Goal: Task Accomplishment & Management: Use online tool/utility

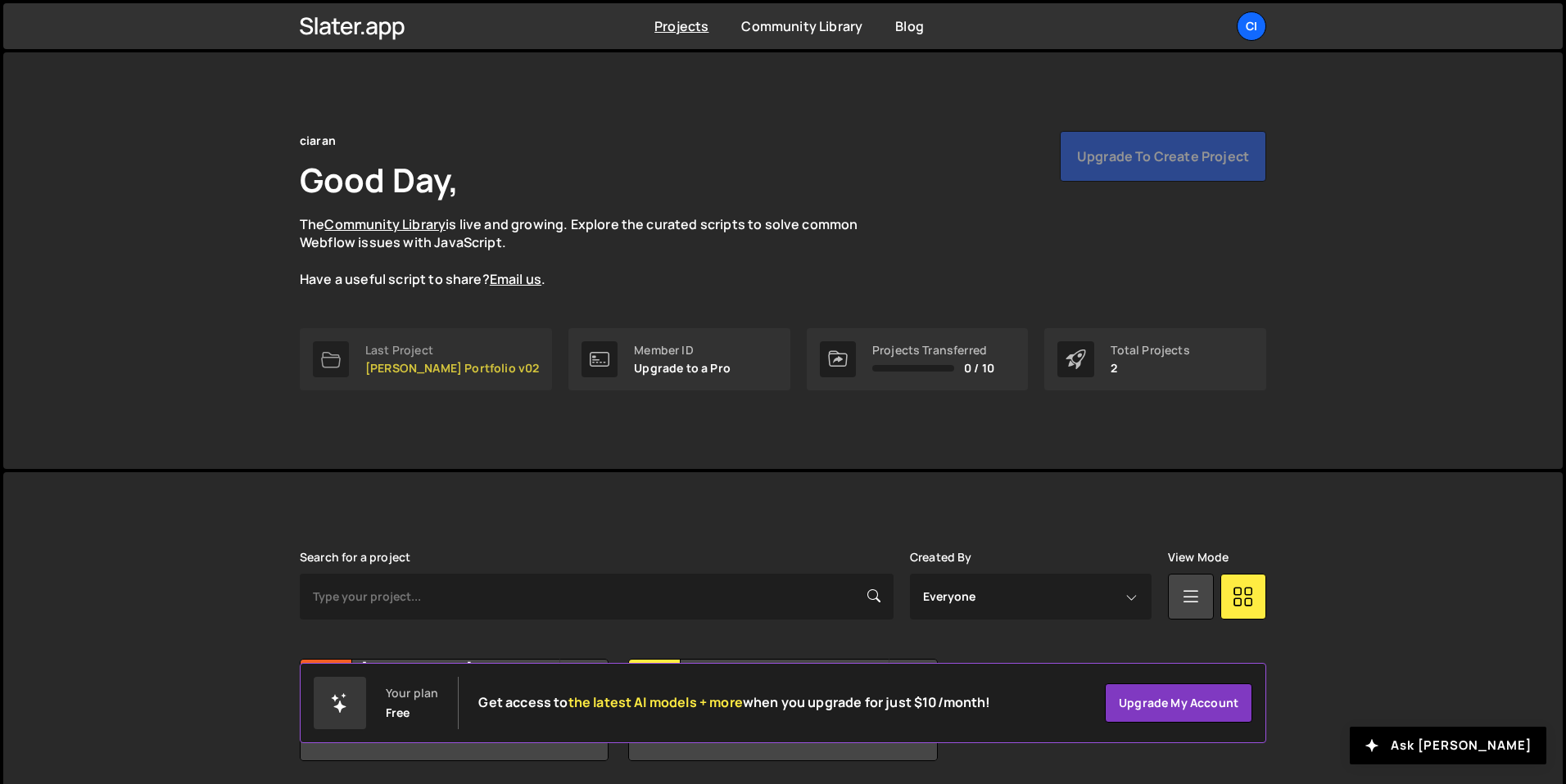
click at [384, 374] on p "[PERSON_NAME] Portfolio v02" at bounding box center [451, 369] width 173 height 14
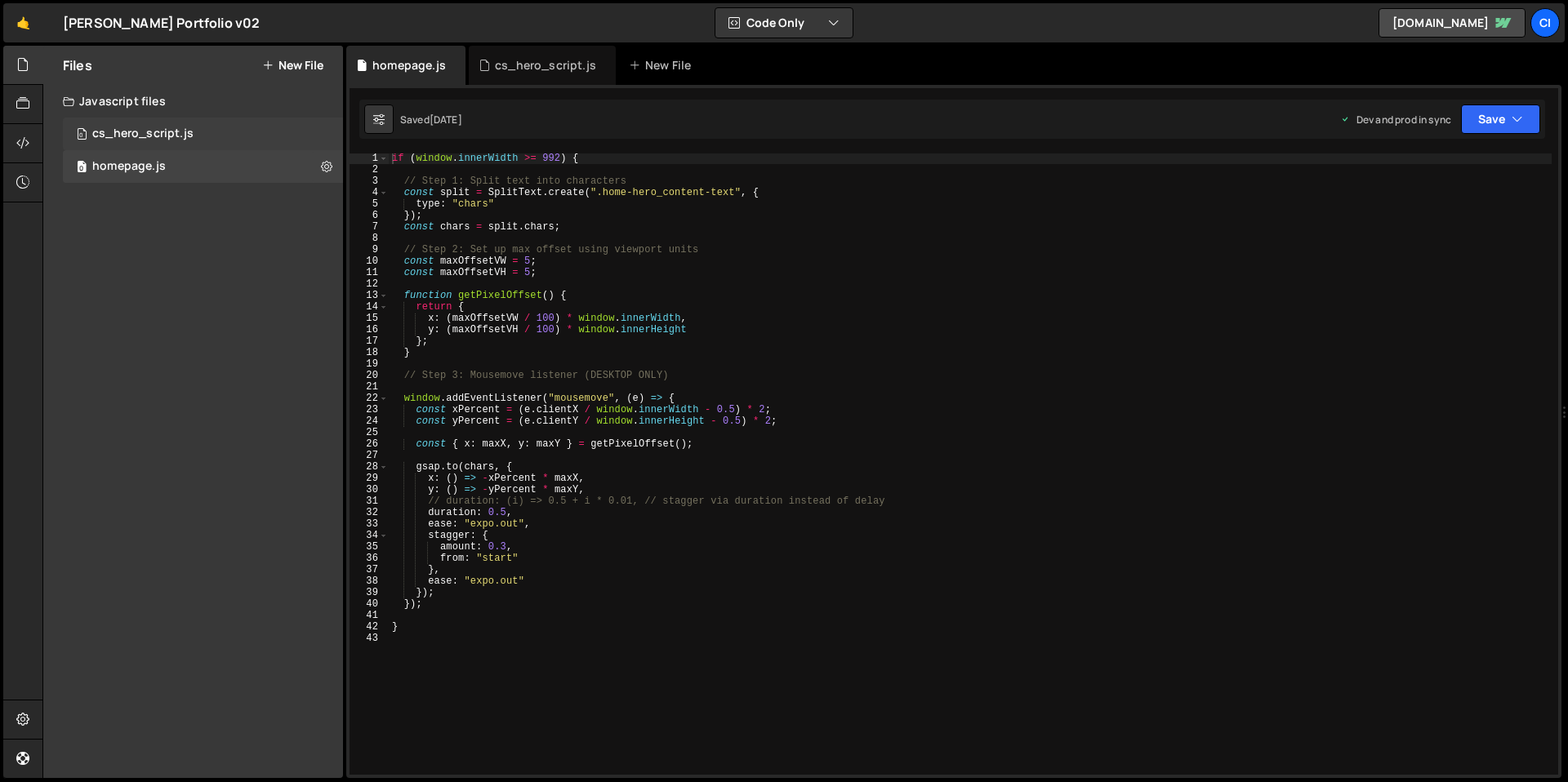
click at [156, 141] on div "0 cs_hero_script.js 0" at bounding box center [203, 134] width 280 height 33
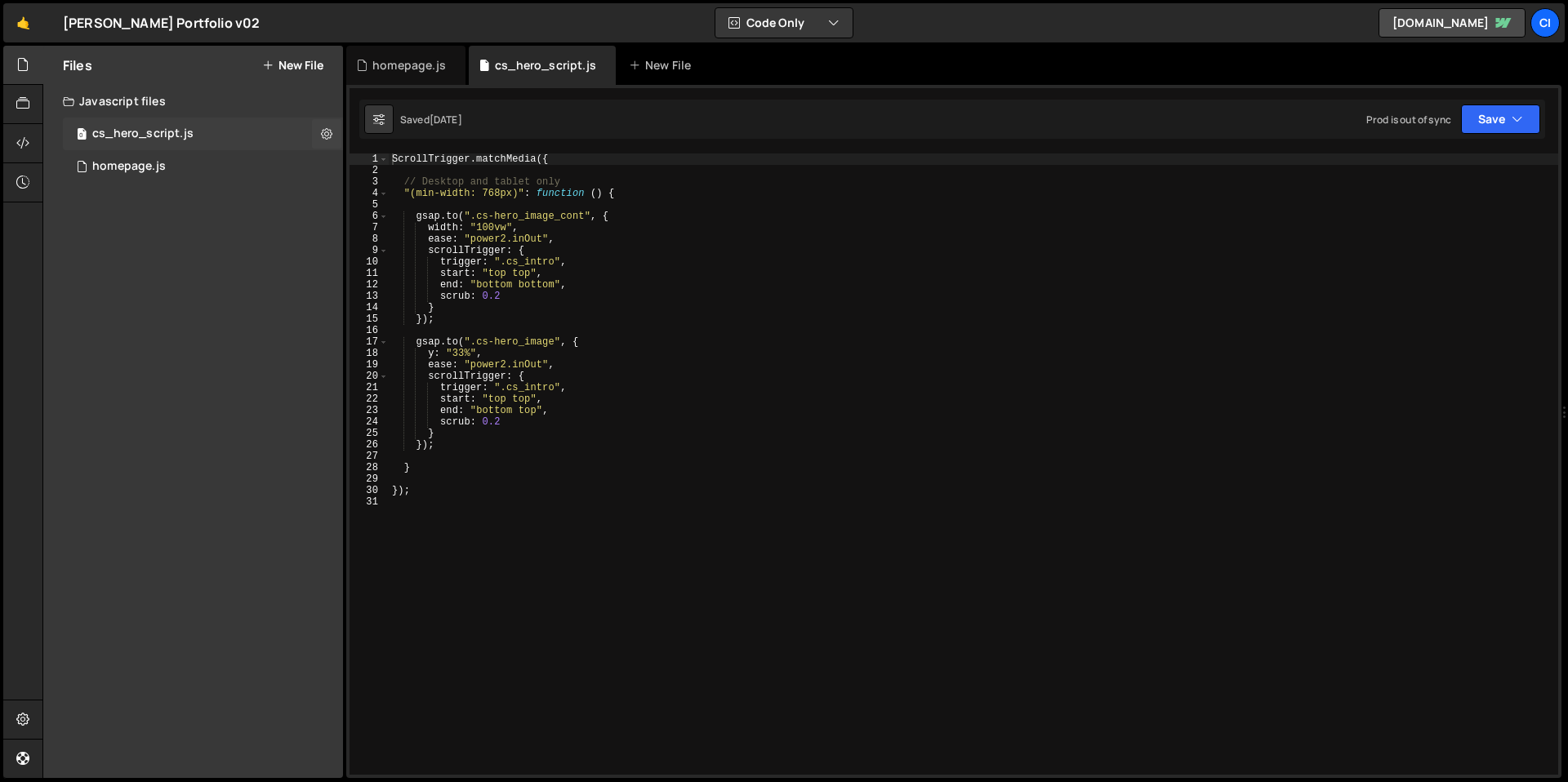
scroll to position [1694, 0]
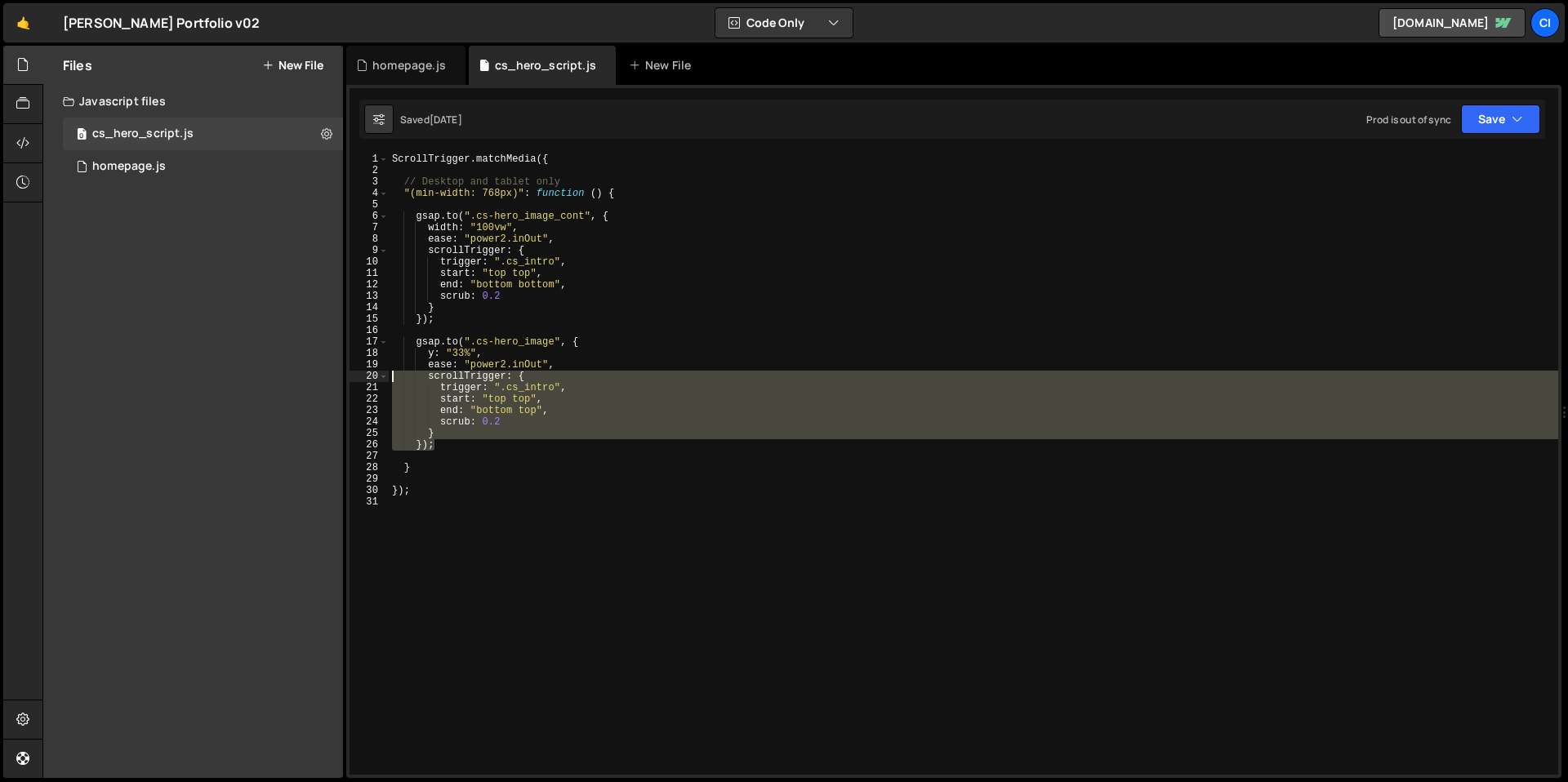
drag, startPoint x: 441, startPoint y: 448, endPoint x: 356, endPoint y: 376, distance: 111.4
click at [356, 376] on div "}); 1 2 3 4 5 6 7 8 9 10 11 12 13 14 15 16 17 18 19 20 21 22 23 24 25 26 27 28 …" at bounding box center [954, 464] width 1209 height 622
click at [453, 432] on div "ScrollTrigger . matchMedia ({ // Desktop and tablet only "(min-width: 768px)" :…" at bounding box center [973, 464] width 1169 height 622
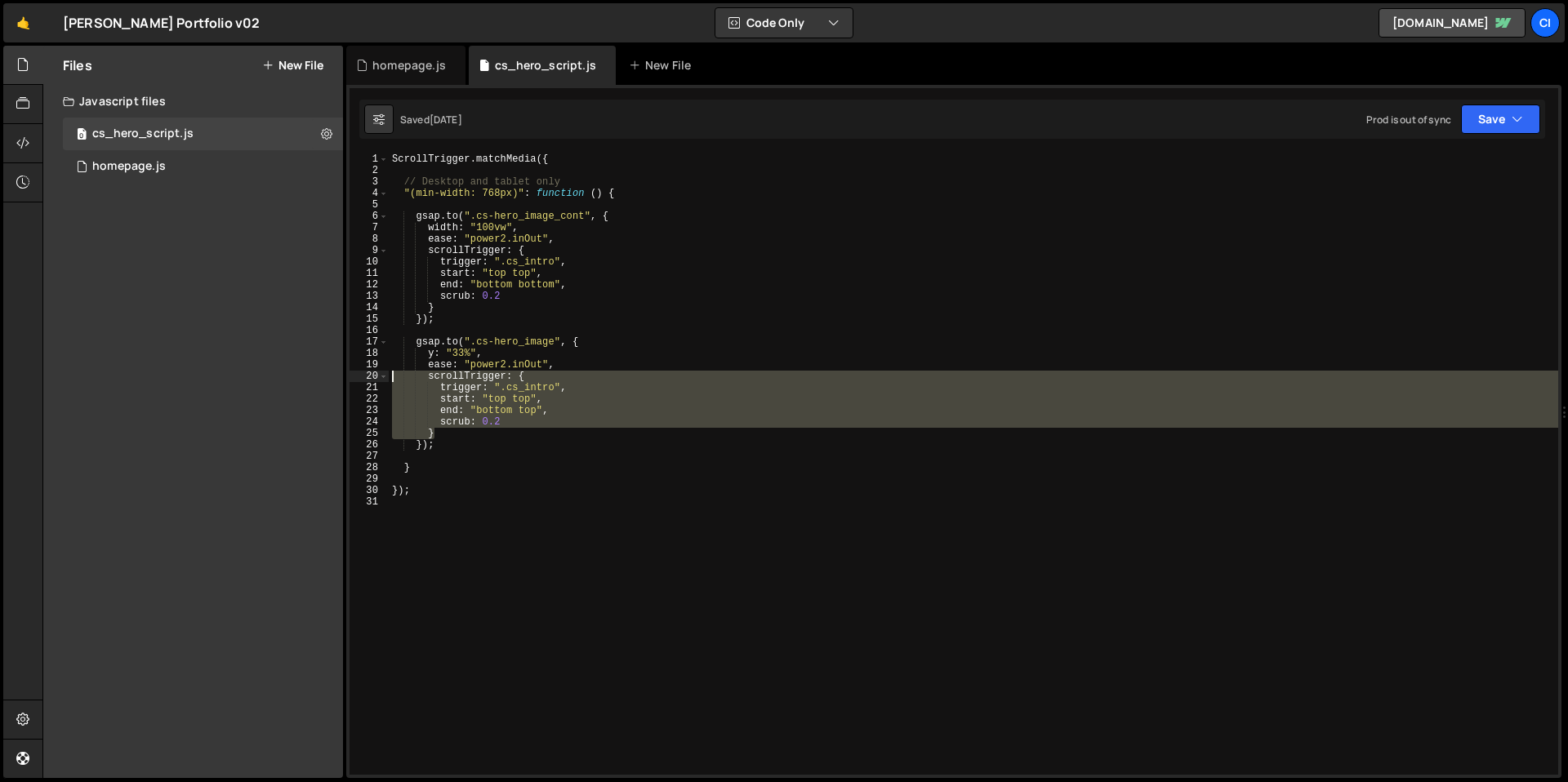
drag, startPoint x: 396, startPoint y: 421, endPoint x: 344, endPoint y: 378, distance: 67.5
click at [344, 378] on div "Files New File Javascript files 0 cs_hero_script.js 0 0 homepage.js 0 CSS files…" at bounding box center [805, 412] width 1526 height 734
type textarea "scrollTrigger: { trigger: ".cs_intro","
